Goal: Complete application form

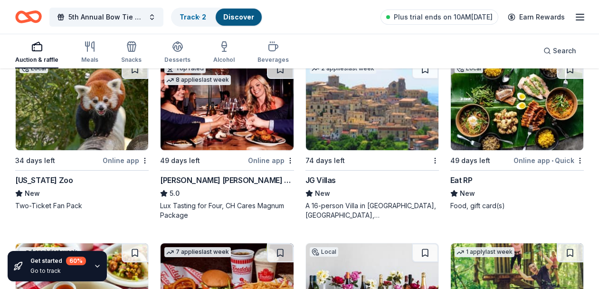
scroll to position [1038, 0]
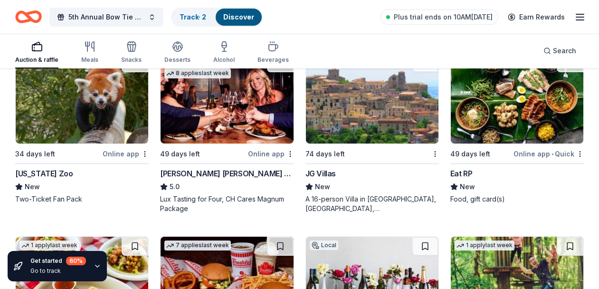
click at [65, 127] on img at bounding box center [82, 98] width 132 height 90
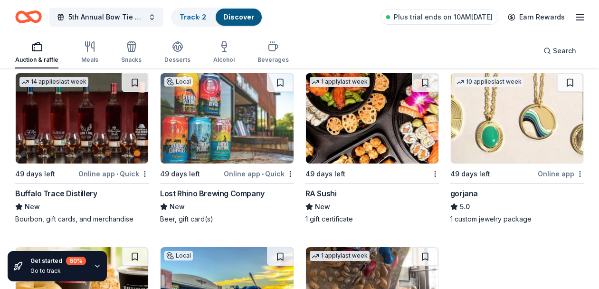
scroll to position [1924, 0]
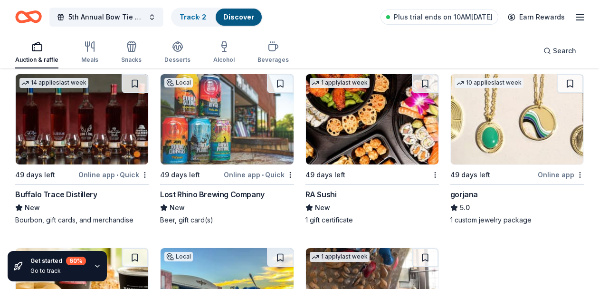
click at [55, 194] on div "Buffalo Trace Distillery" at bounding box center [56, 193] width 82 height 11
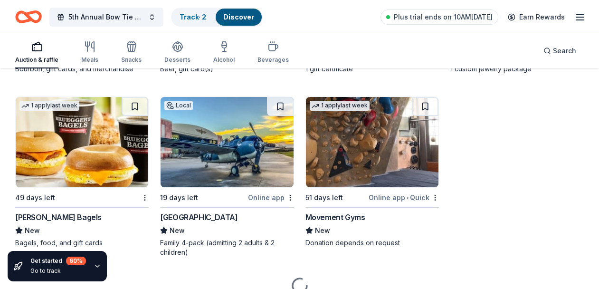
scroll to position [2075, 0]
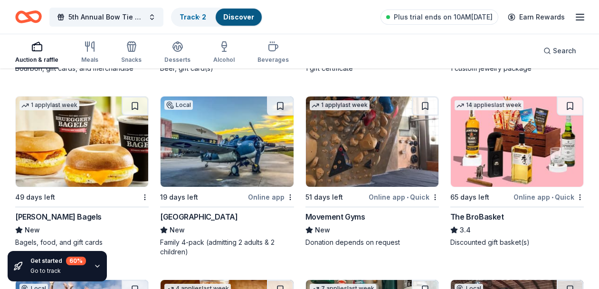
click at [478, 214] on div "The BroBasket" at bounding box center [477, 216] width 54 height 11
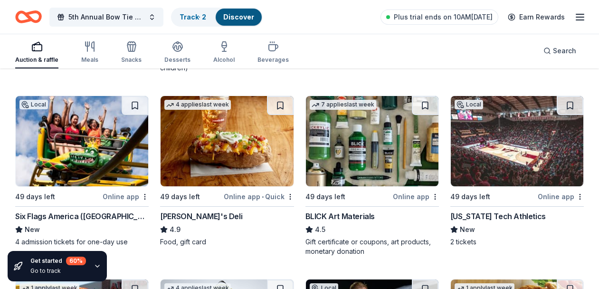
scroll to position [2262, 0]
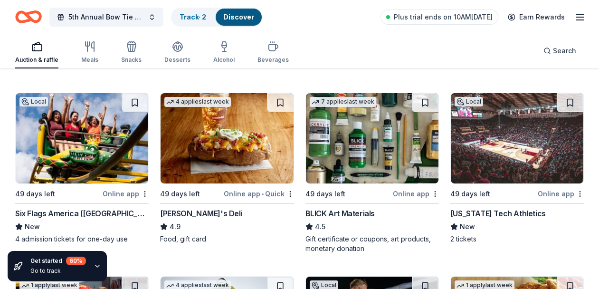
click at [93, 155] on img at bounding box center [82, 138] width 132 height 90
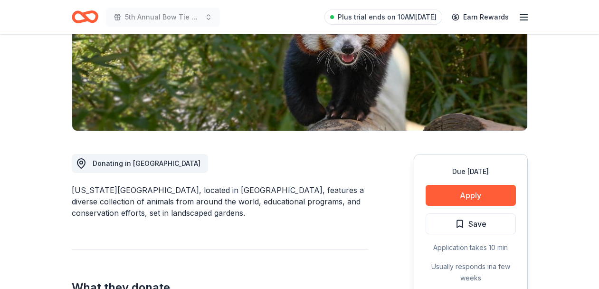
scroll to position [159, 0]
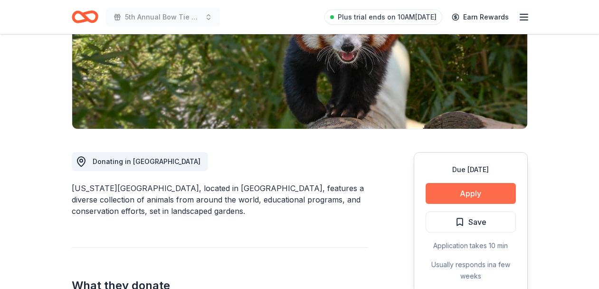
click at [471, 190] on button "Apply" at bounding box center [470, 193] width 90 height 21
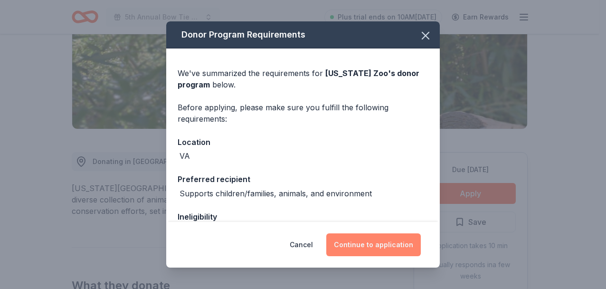
click at [384, 241] on button "Continue to application" at bounding box center [373, 244] width 94 height 23
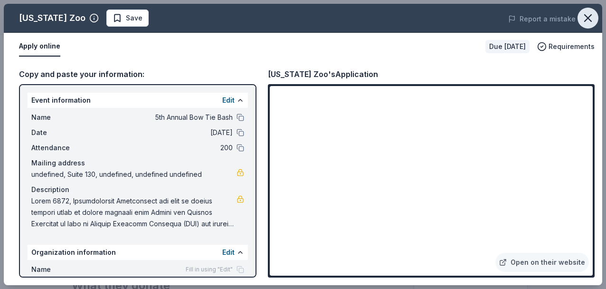
click at [590, 17] on icon "button" at bounding box center [587, 17] width 13 height 13
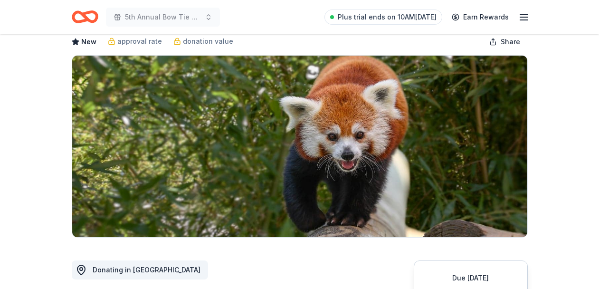
scroll to position [0, 0]
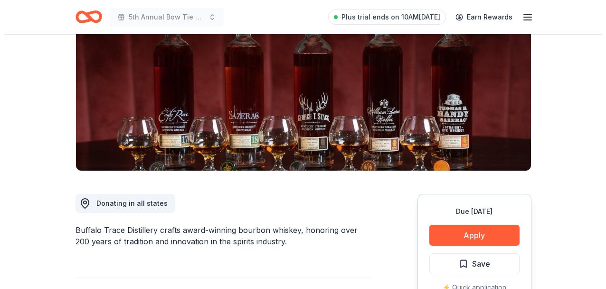
scroll to position [119, 0]
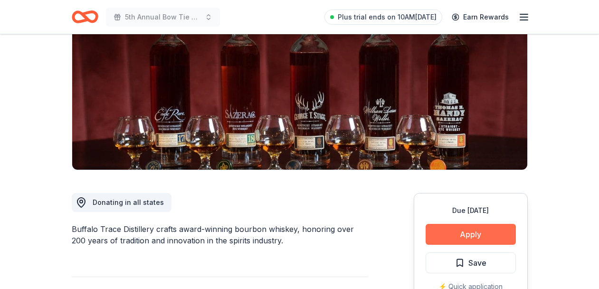
click at [469, 232] on button "Apply" at bounding box center [470, 234] width 90 height 21
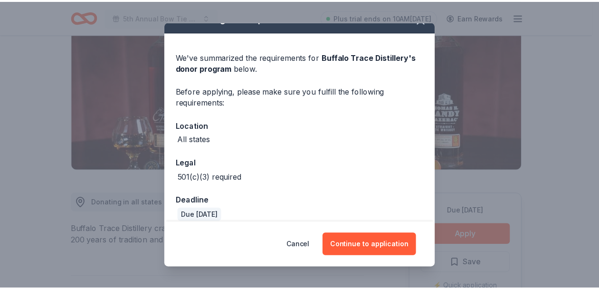
scroll to position [27, 0]
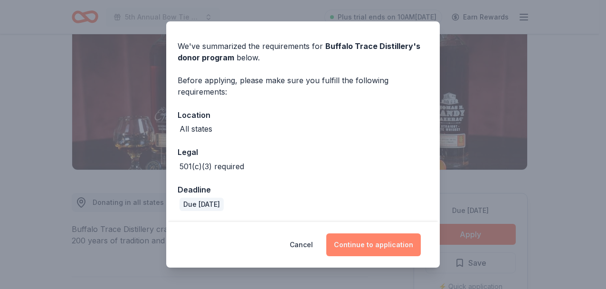
click at [390, 245] on button "Continue to application" at bounding box center [373, 244] width 94 height 23
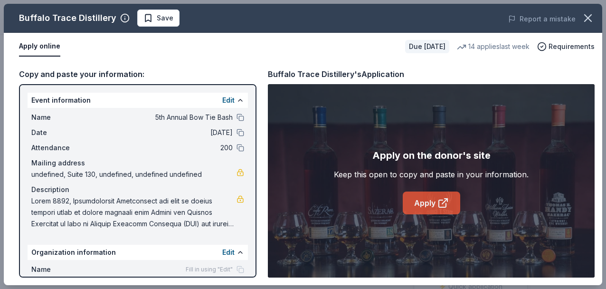
click at [431, 203] on link "Apply" at bounding box center [430, 202] width 57 height 23
click at [589, 19] on icon "button" at bounding box center [587, 18] width 7 height 7
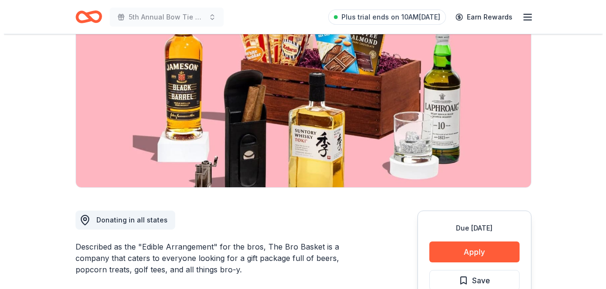
scroll to position [113, 0]
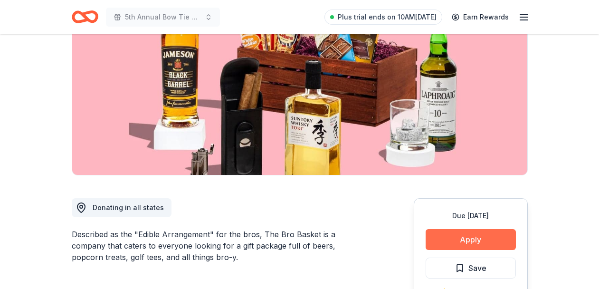
click at [461, 241] on button "Apply" at bounding box center [470, 239] width 90 height 21
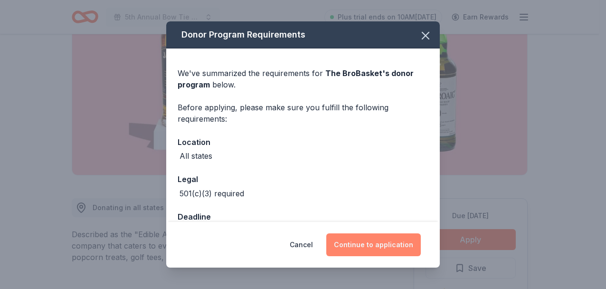
click at [368, 243] on button "Continue to application" at bounding box center [373, 244] width 94 height 23
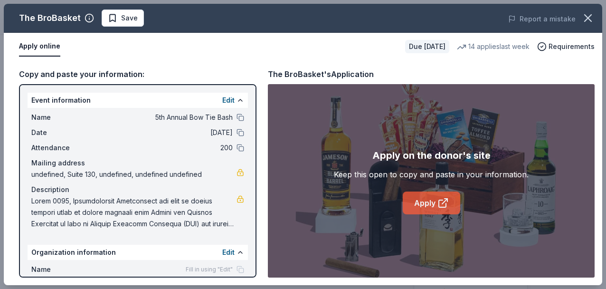
click at [424, 196] on link "Apply" at bounding box center [430, 202] width 57 height 23
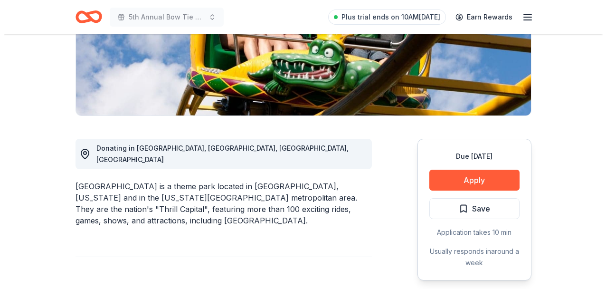
scroll to position [174, 0]
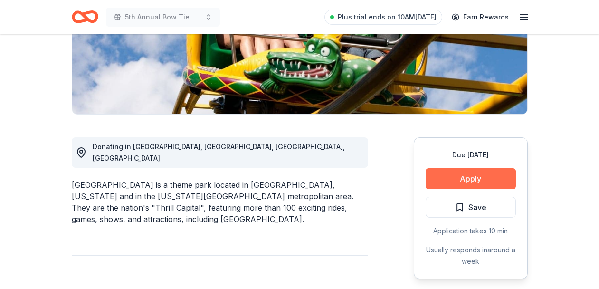
click at [470, 176] on button "Apply" at bounding box center [470, 178] width 90 height 21
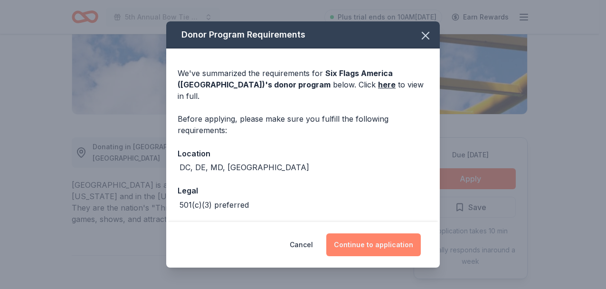
click at [375, 241] on button "Continue to application" at bounding box center [373, 244] width 94 height 23
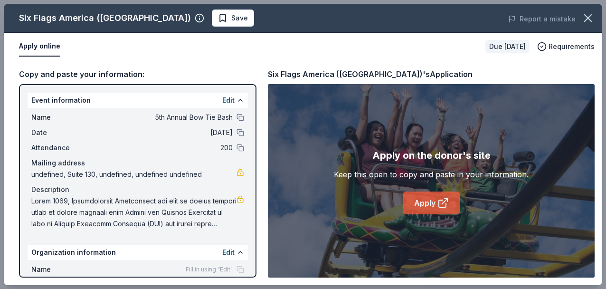
click at [426, 204] on link "Apply" at bounding box center [430, 202] width 57 height 23
